Goal: Information Seeking & Learning: Check status

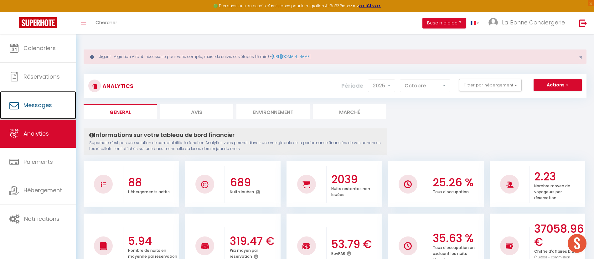
drag, startPoint x: 0, startPoint y: 0, endPoint x: 44, endPoint y: 104, distance: 112.8
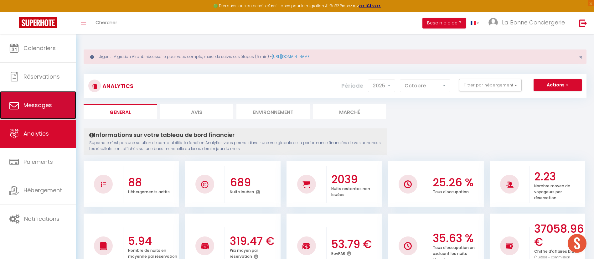
click at [44, 104] on span "Messages" at bounding box center [37, 105] width 28 height 8
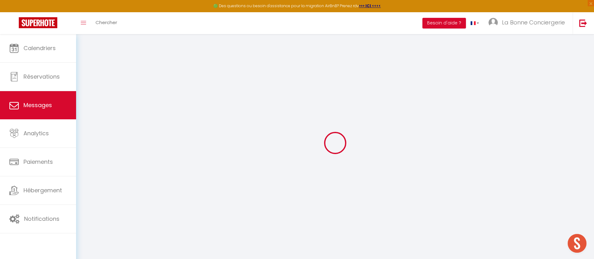
click at [46, 115] on link "Messages" at bounding box center [38, 105] width 76 height 28
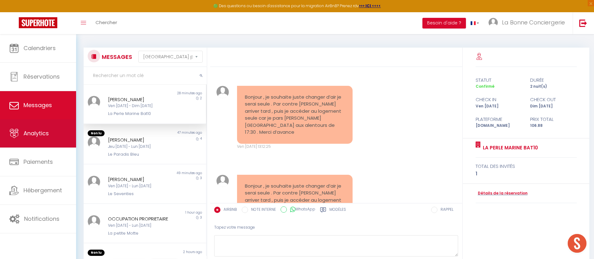
scroll to position [523, 0]
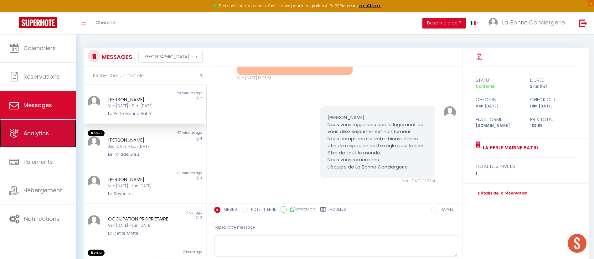
click at [47, 128] on link "Analytics" at bounding box center [38, 133] width 76 height 28
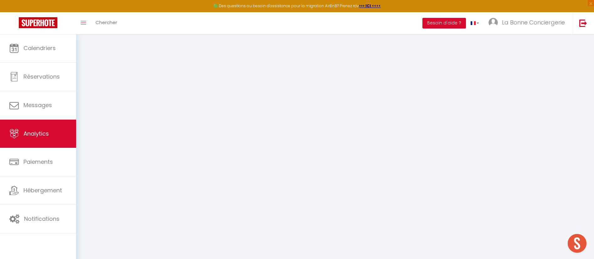
select select "2025"
select select "10"
